Goal: Task Accomplishment & Management: Complete application form

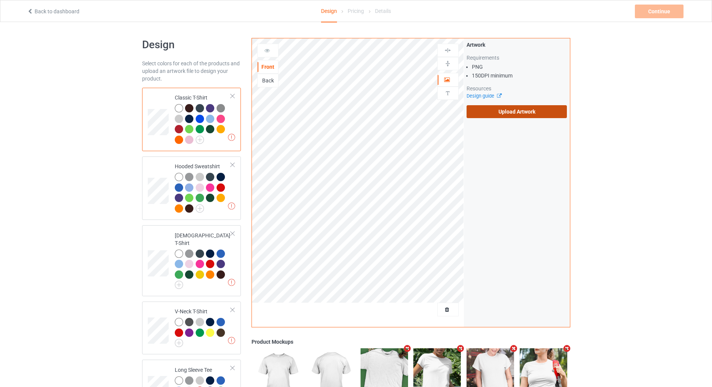
click at [499, 115] on label "Upload Artwork" at bounding box center [516, 111] width 101 height 13
click at [0, 0] on input "Upload Artwork" at bounding box center [0, 0] width 0 height 0
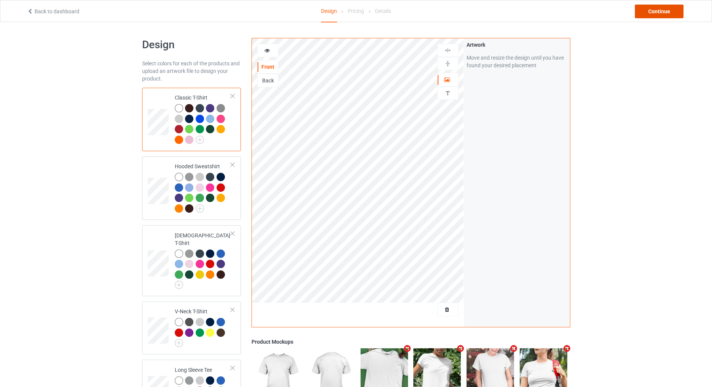
click at [658, 11] on div "Continue" at bounding box center [659, 12] width 49 height 14
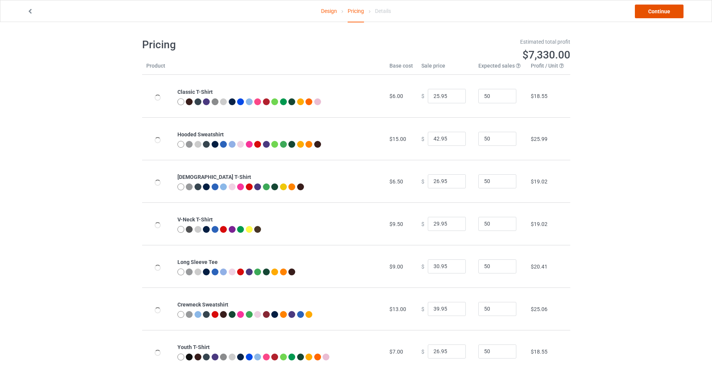
click at [658, 11] on link "Continue" at bounding box center [659, 12] width 49 height 14
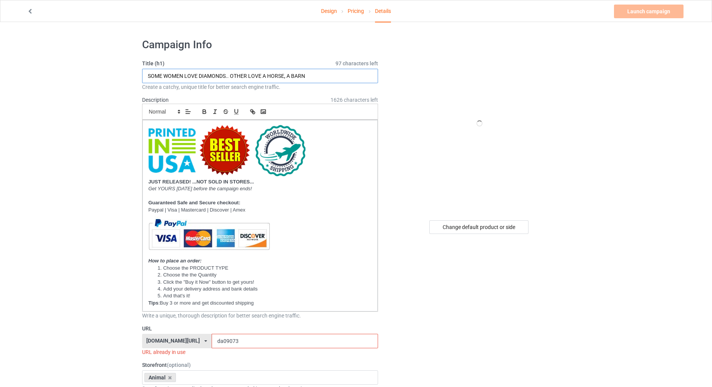
click at [299, 71] on input "SOME WOMEN LOVE DIAMONDS.. OTHER LOVE A HORSE, A BARN" at bounding box center [260, 76] width 236 height 14
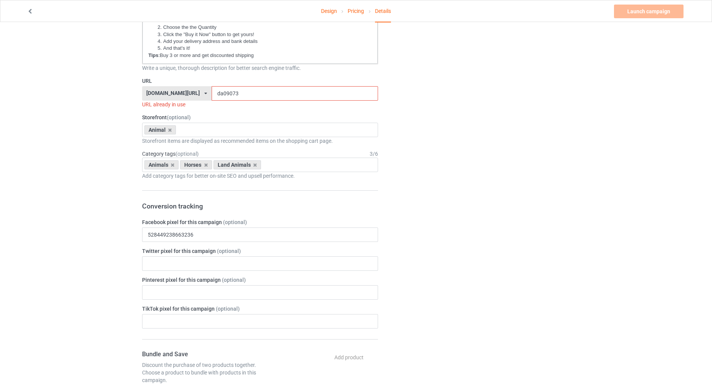
scroll to position [266, 0]
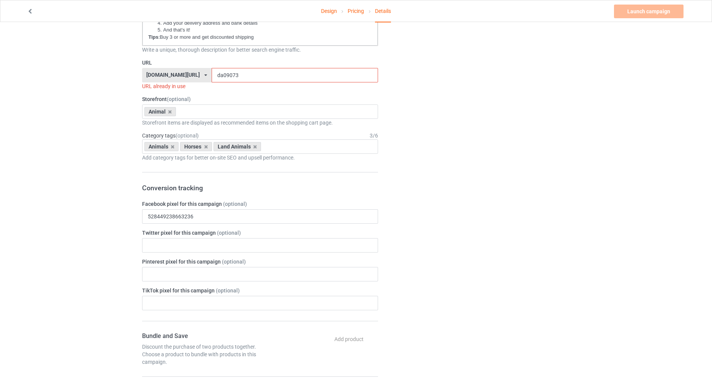
type input "MONEY CAN'T BUY HAPPINESS BUT IT CAN BUY HORSES..."
drag, startPoint x: 215, startPoint y: 73, endPoint x: 201, endPoint y: 80, distance: 16.5
click at [212, 80] on input "da09073" at bounding box center [295, 75] width 166 height 14
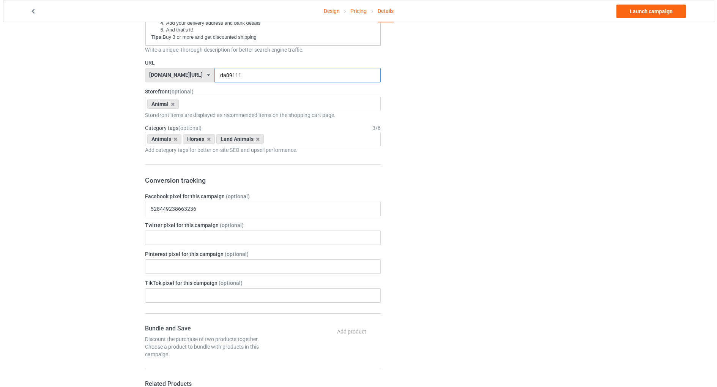
scroll to position [0, 0]
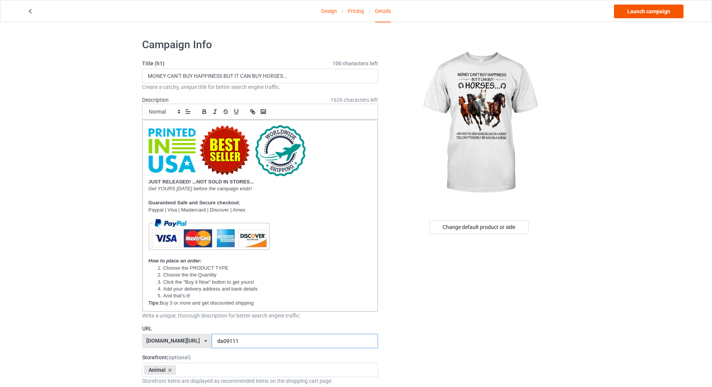
type input "da09111"
click at [628, 11] on link "Launch campaign" at bounding box center [648, 12] width 69 height 14
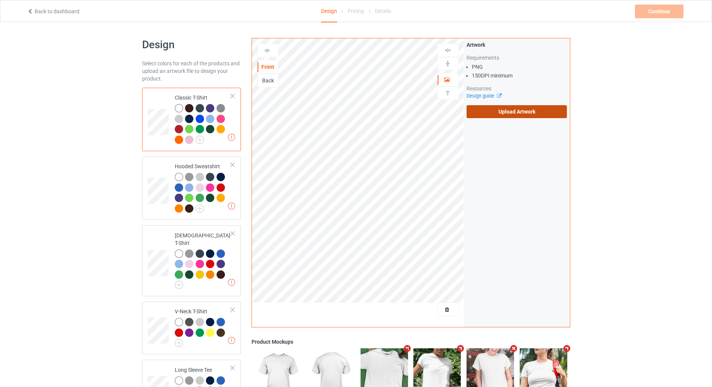
click at [481, 114] on label "Upload Artwork" at bounding box center [516, 111] width 101 height 13
click at [0, 0] on input "Upload Artwork" at bounding box center [0, 0] width 0 height 0
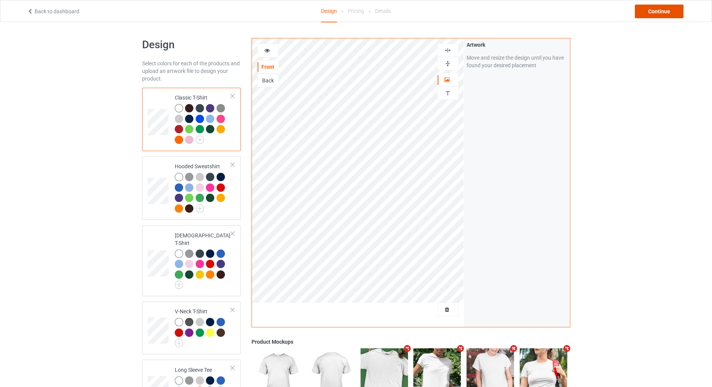
click at [638, 9] on div "Continue" at bounding box center [659, 12] width 49 height 14
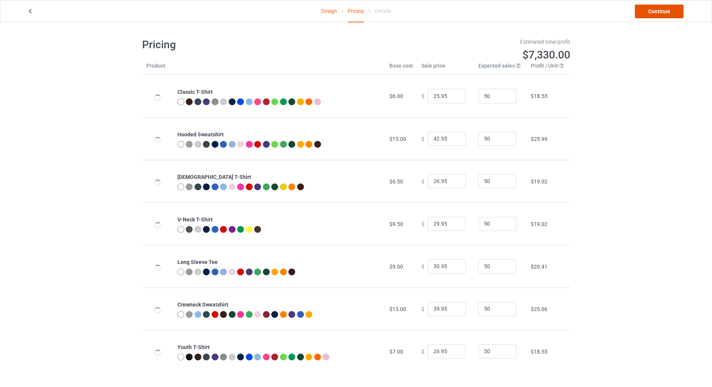
click at [641, 9] on link "Continue" at bounding box center [659, 12] width 49 height 14
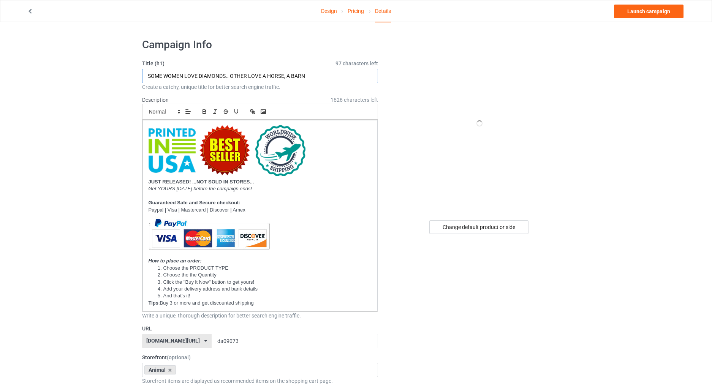
click at [265, 79] on input "SOME WOMEN LOVE DIAMONDS.. OTHER LOVE A HORSE, A BARN" at bounding box center [260, 76] width 236 height 14
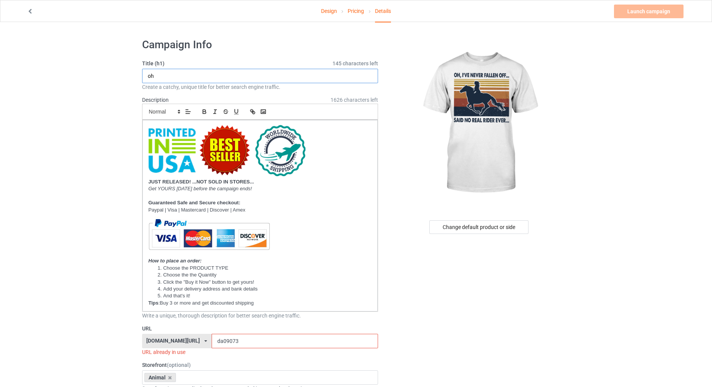
type input "o"
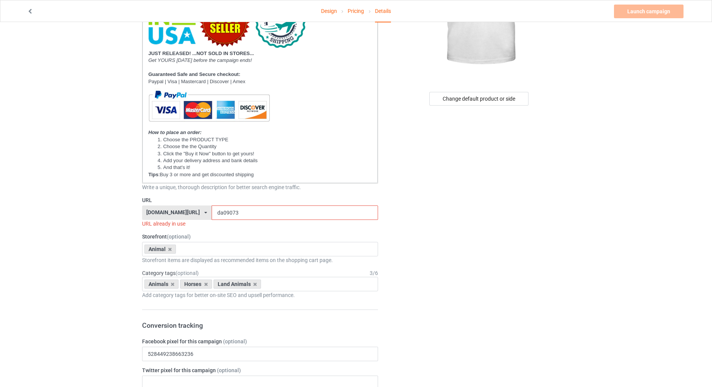
scroll to position [177, 0]
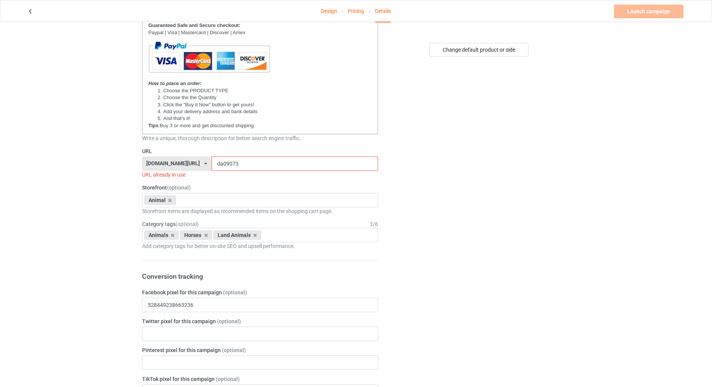
type input "Oh, never fallen off.. said no real rider ever..."
drag, startPoint x: 219, startPoint y: 164, endPoint x: 205, endPoint y: 164, distance: 13.3
click at [212, 164] on input "da09073" at bounding box center [295, 163] width 166 height 14
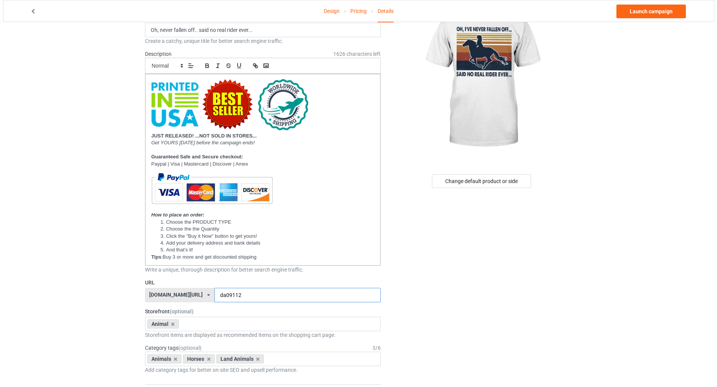
scroll to position [0, 0]
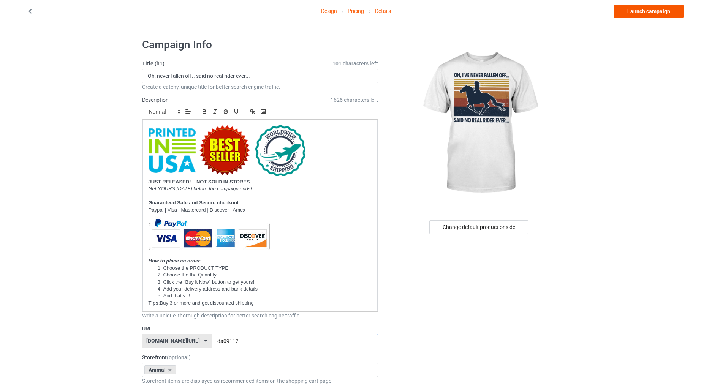
type input "da09112"
click at [635, 14] on link "Launch campaign" at bounding box center [648, 12] width 69 height 14
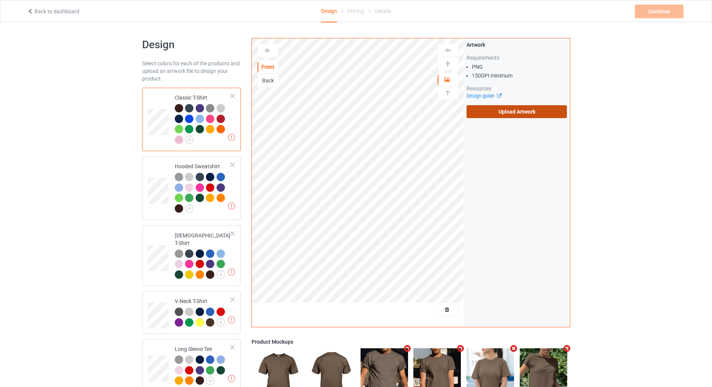
click at [498, 112] on label "Upload Artwork" at bounding box center [516, 111] width 101 height 13
click at [0, 0] on input "Upload Artwork" at bounding box center [0, 0] width 0 height 0
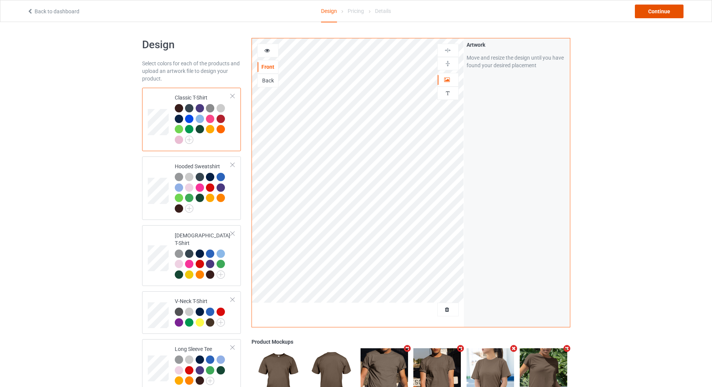
click at [650, 11] on div "Continue" at bounding box center [659, 12] width 49 height 14
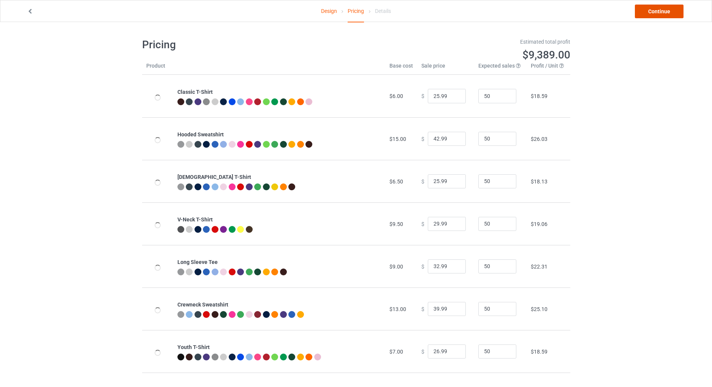
click at [650, 11] on link "Continue" at bounding box center [659, 12] width 49 height 14
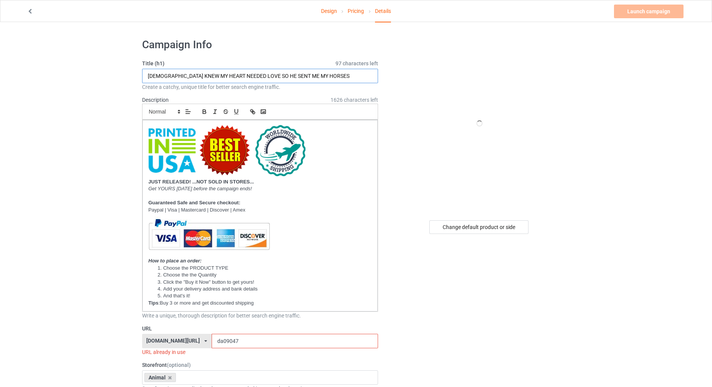
click at [235, 77] on input "GOD KNEW MY HEART NEEDED LOVE SO HE SENT ME MY HORSES" at bounding box center [260, 76] width 236 height 14
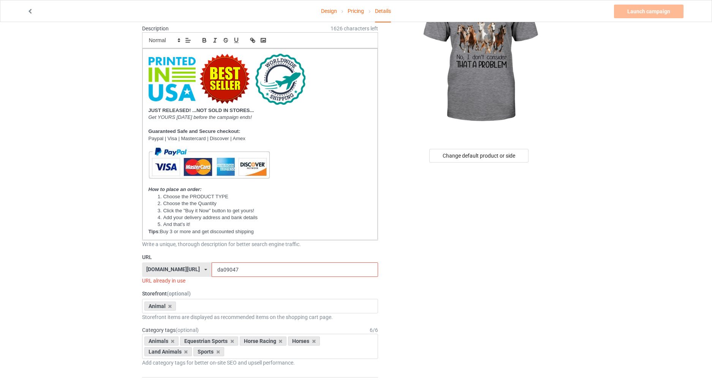
scroll to position [88, 0]
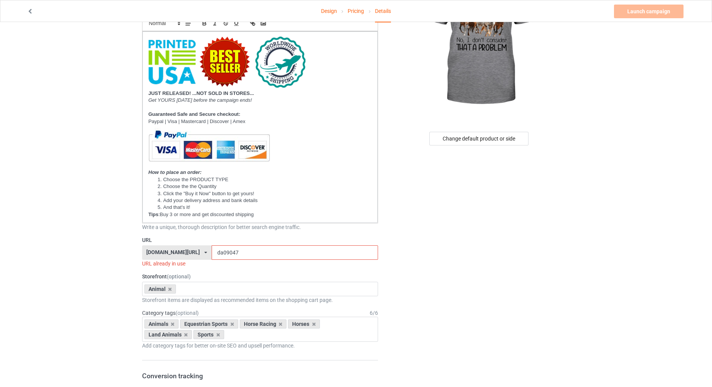
type input "YES I SMELL LIKE A HORSE"
drag, startPoint x: 222, startPoint y: 253, endPoint x: 198, endPoint y: 253, distance: 23.5
click at [212, 253] on input "da09047" at bounding box center [295, 252] width 166 height 14
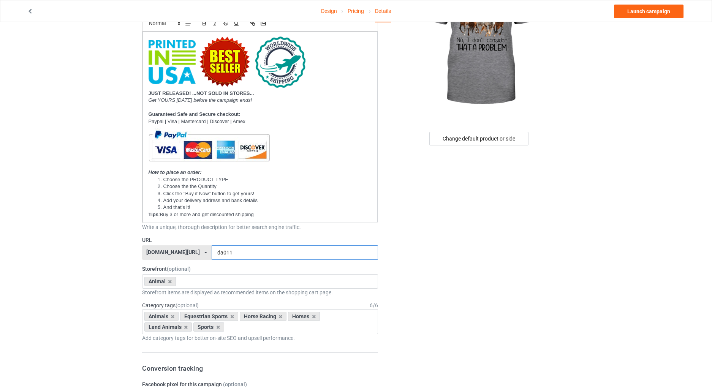
click at [212, 255] on input "da011" at bounding box center [295, 252] width 166 height 14
click at [220, 252] on input "da0911" at bounding box center [295, 252] width 166 height 14
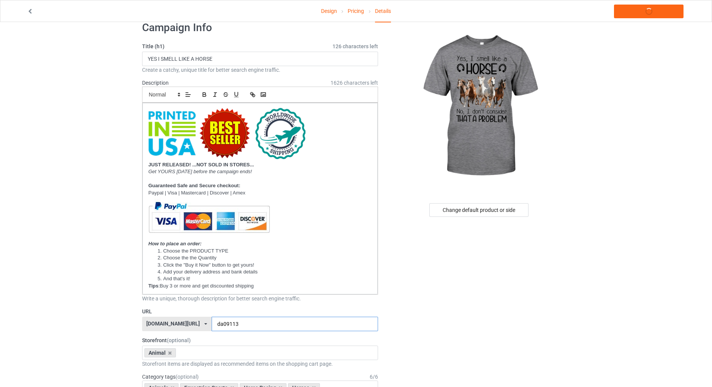
scroll to position [0, 0]
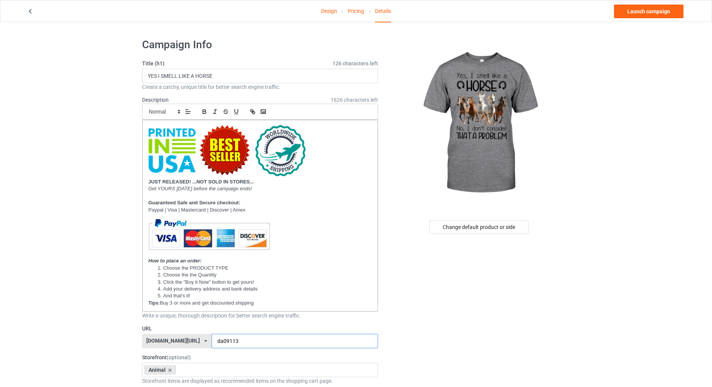
type input "da09113"
click at [330, 13] on link "Design" at bounding box center [329, 10] width 16 height 21
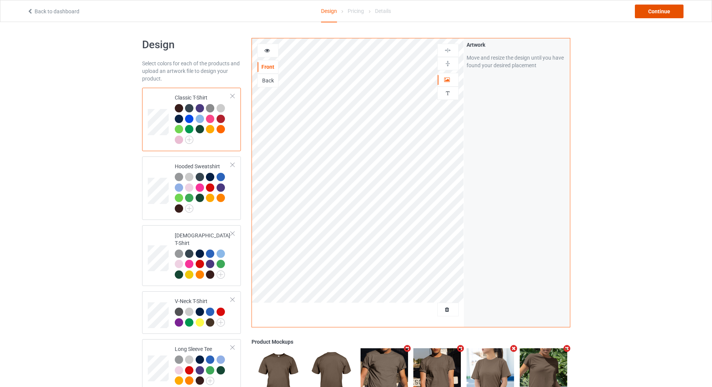
click at [659, 11] on div "Continue" at bounding box center [659, 12] width 49 height 14
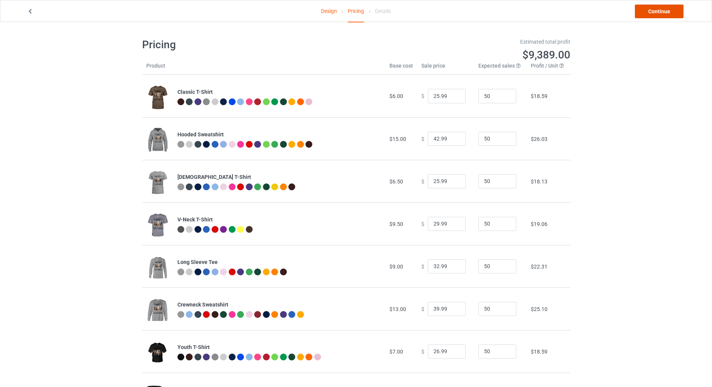
click at [659, 11] on link "Continue" at bounding box center [659, 12] width 49 height 14
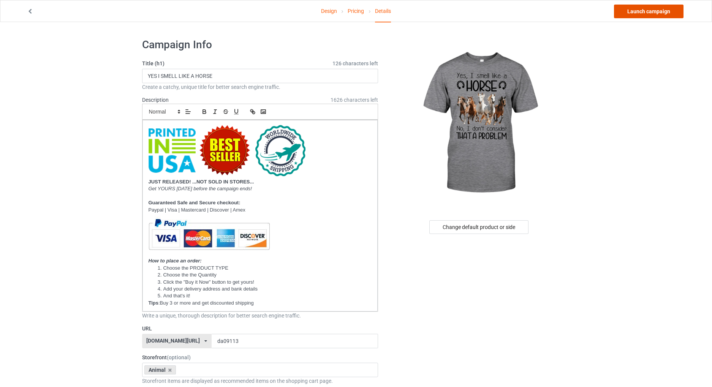
click at [642, 13] on link "Launch campaign" at bounding box center [648, 12] width 69 height 14
